Goal: Navigation & Orientation: Find specific page/section

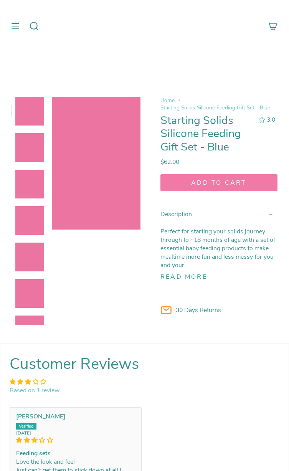
select select "pictures-first"
